Goal: Task Accomplishment & Management: Manage account settings

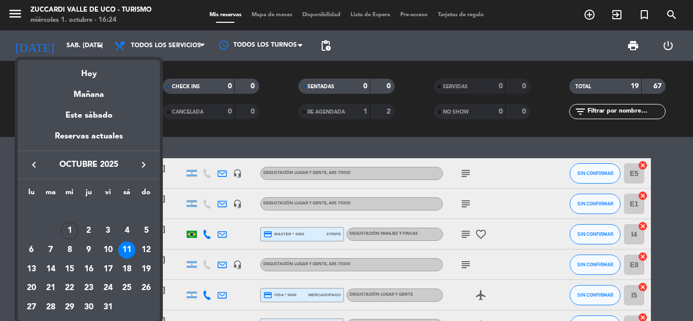
click at [85, 76] on div "Hoy" at bounding box center [89, 70] width 142 height 21
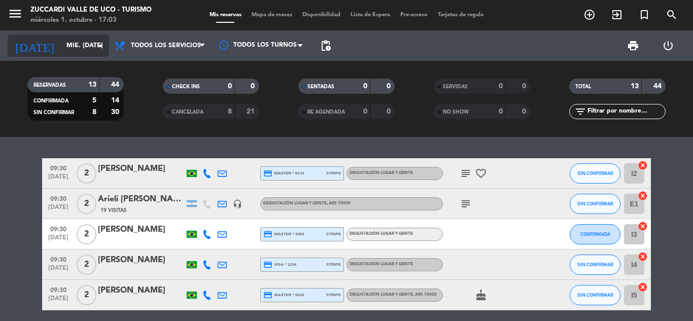
click at [61, 50] on input "mié. [DATE]" at bounding box center [104, 45] width 86 height 17
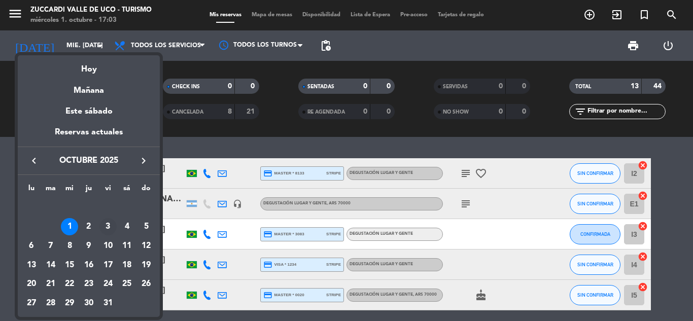
click at [109, 227] on div "3" at bounding box center [107, 226] width 17 height 17
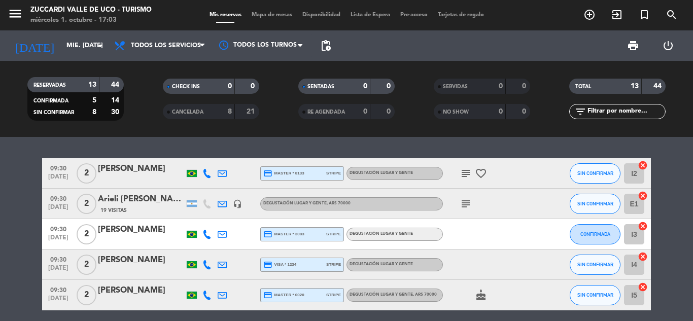
type input "vie. [DATE]"
click at [17, 12] on icon "menu" at bounding box center [15, 13] width 15 height 15
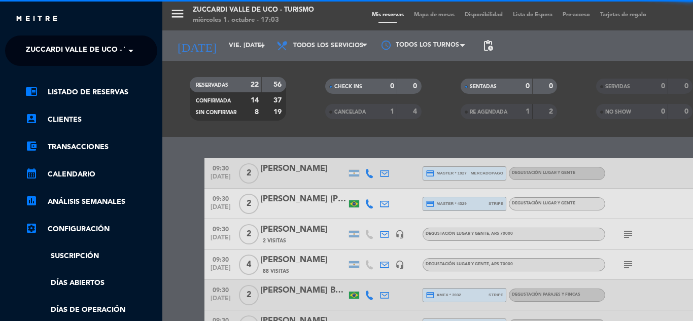
click at [82, 48] on span "Zuccardi Valle de Uco - Turismo" at bounding box center [91, 50] width 130 height 21
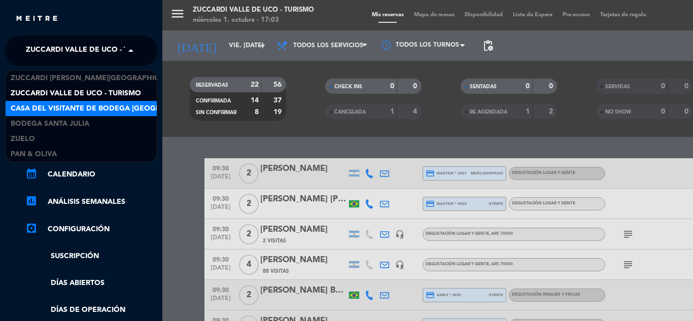
click at [65, 105] on span "Casa del Visitante de Bodega [GEOGRAPHIC_DATA][PERSON_NAME]" at bounding box center [138, 109] width 255 height 12
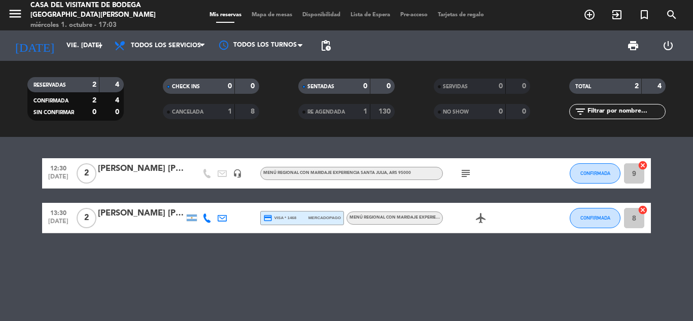
click at [122, 171] on div "[PERSON_NAME] [PERSON_NAME]" at bounding box center [141, 168] width 86 height 13
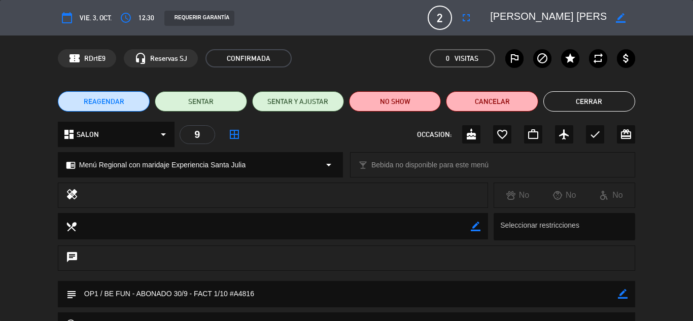
click at [622, 293] on icon "border_color" at bounding box center [623, 294] width 10 height 10
click at [290, 296] on textarea at bounding box center [347, 294] width 541 height 26
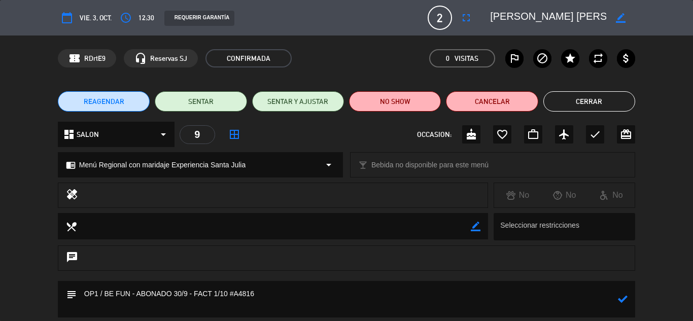
type textarea "OP1 / BE FUN - ABONADO 30/9 - FACT 1/10 #A4816"
click at [625, 301] on icon at bounding box center [623, 299] width 10 height 10
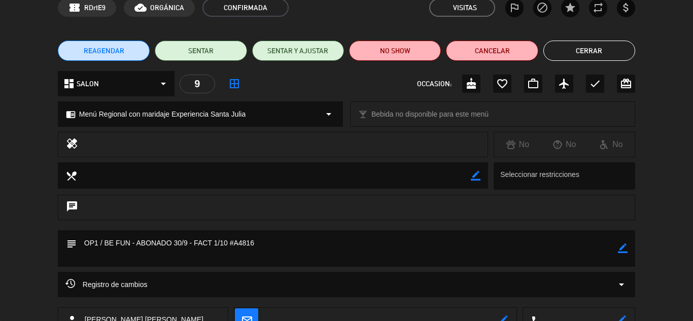
click at [668, 218] on div "chat" at bounding box center [346, 213] width 693 height 36
click at [619, 54] on button "Cerrar" at bounding box center [589, 51] width 92 height 20
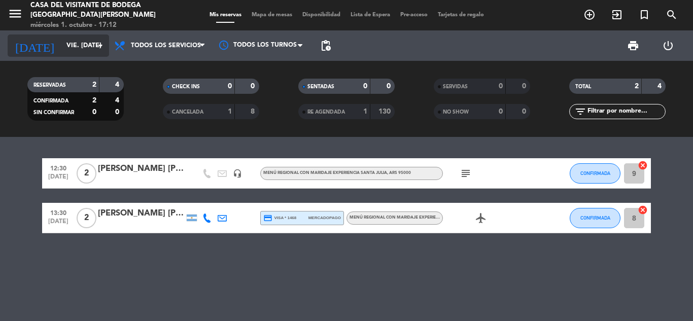
click at [61, 45] on input "vie. [DATE]" at bounding box center [104, 45] width 86 height 17
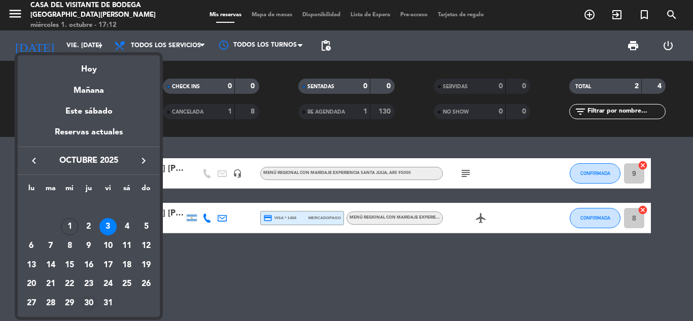
click at [86, 301] on div "30" at bounding box center [88, 303] width 17 height 17
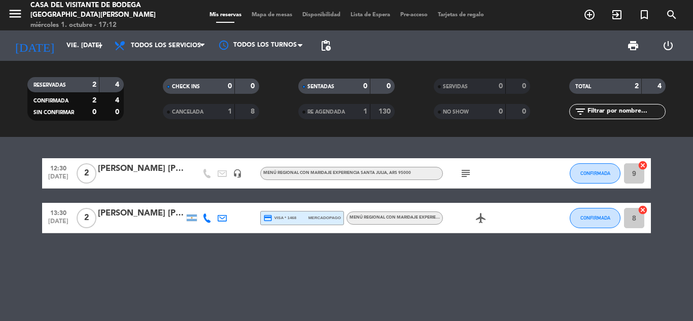
type input "[DEMOGRAPHIC_DATA] [DATE]"
